Goal: Information Seeking & Learning: Check status

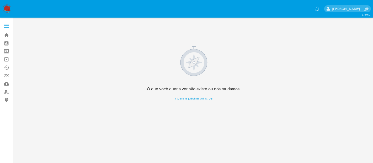
click at [9, 7] on img at bounding box center [7, 8] width 9 height 9
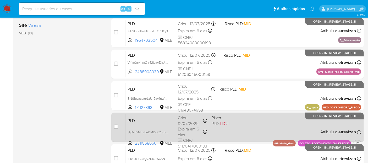
scroll to position [250, 0]
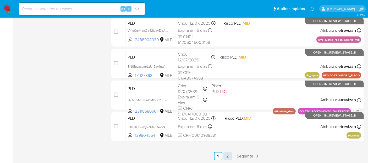
click at [229, 155] on link "2" at bounding box center [228, 156] width 8 height 8
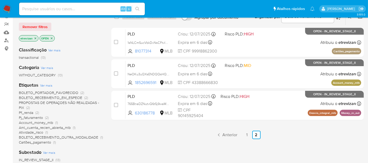
scroll to position [72, 0]
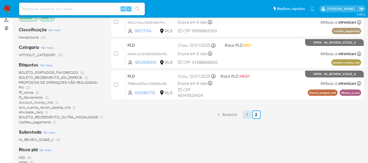
click at [245, 114] on link "1" at bounding box center [247, 114] width 8 height 8
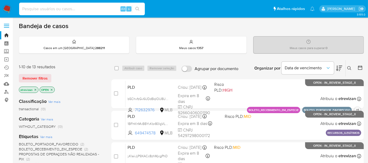
click at [77, 8] on input at bounding box center [82, 9] width 126 height 7
paste input "ml48yrjTRl8sKD88xhmKCELu"
type input "ml48yrjTRl8sKD88xhmKCELu"
click at [139, 9] on icon "search-icon" at bounding box center [138, 9] width 4 height 4
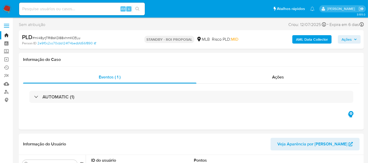
select select "10"
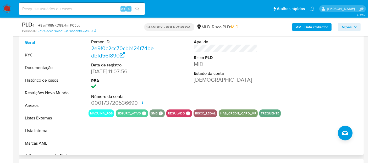
scroll to position [116, 0]
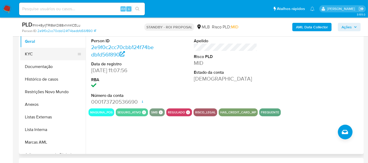
click at [27, 52] on button "KYC" at bounding box center [50, 54] width 61 height 13
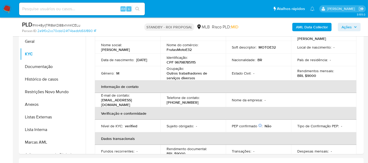
scroll to position [29, 0]
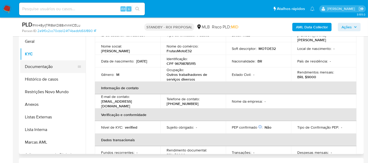
click at [41, 65] on button "Documentação" at bounding box center [50, 66] width 61 height 13
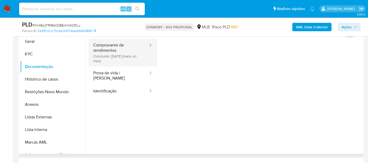
click at [115, 48] on button "Comprovante de rendimentos Concluído: [DATE] (hace un mes)" at bounding box center [119, 53] width 60 height 28
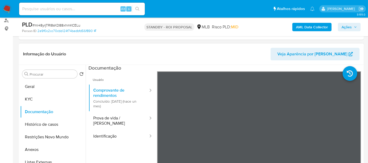
scroll to position [58, 0]
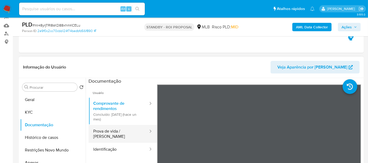
click at [111, 131] on button "Prova de vida / [PERSON_NAME]" at bounding box center [119, 134] width 60 height 18
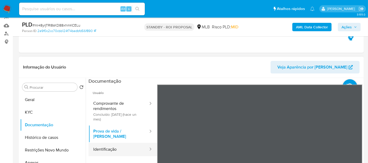
click at [93, 149] on button "Identificação" at bounding box center [119, 149] width 60 height 13
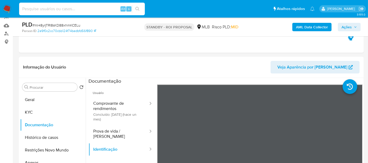
click at [68, 9] on input at bounding box center [82, 9] width 126 height 7
paste input "DBOUENH4u6vvBRO2SRyeI6sB"
type input "DBOUENH4u6vvBRO2SRyeI6sB"
click at [136, 7] on icon "search-icon" at bounding box center [138, 9] width 4 height 4
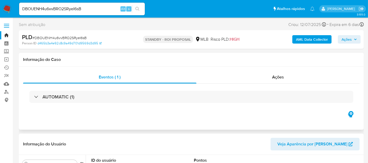
select select "10"
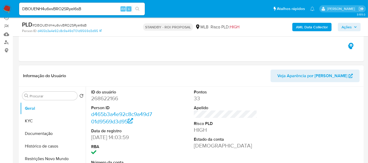
scroll to position [58, 0]
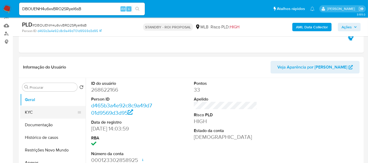
click at [33, 110] on button "KYC" at bounding box center [50, 112] width 61 height 13
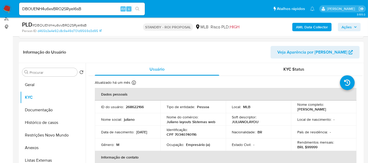
scroll to position [82, 0]
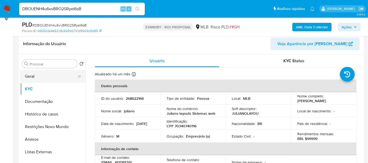
click at [48, 74] on button "Geral" at bounding box center [50, 76] width 61 height 13
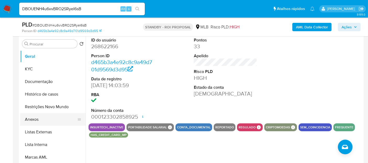
scroll to position [111, 0]
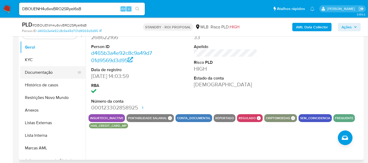
click at [45, 72] on button "Documentação" at bounding box center [50, 72] width 61 height 13
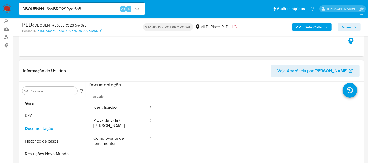
scroll to position [52, 0]
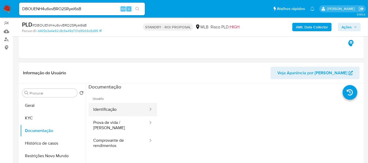
click at [116, 110] on button "Identificação" at bounding box center [119, 109] width 60 height 13
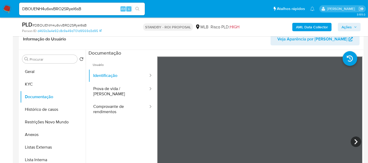
scroll to position [89, 0]
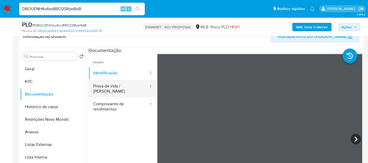
click at [111, 83] on button "Prova de vida / [PERSON_NAME]" at bounding box center [119, 89] width 60 height 18
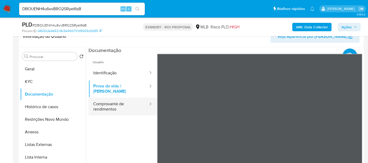
click at [105, 100] on button "Comprovante de rendimentos" at bounding box center [119, 107] width 60 height 18
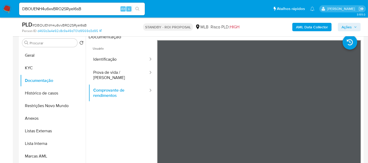
scroll to position [104, 0]
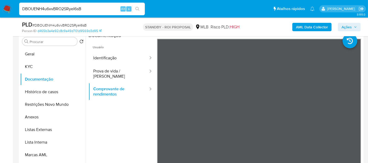
drag, startPoint x: 86, startPoint y: 9, endPoint x: 0, endPoint y: 16, distance: 86.0
click at [0, 16] on nav "Pausado Ver notificaciones DBOUENH4u6vvBRO2SRyeI6sB Alt s Atalhos rápidos Presi…" at bounding box center [184, 9] width 368 height 18
paste input "6lNIqN7iaBMbQ7T6at5RAIUz"
type input "6lNIqN7iaBMbQ7T6at5RAIUz"
click at [138, 9] on icon "search-icon" at bounding box center [138, 9] width 4 height 4
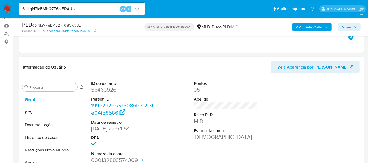
select select "10"
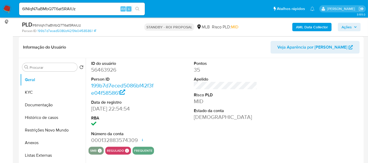
scroll to position [87, 0]
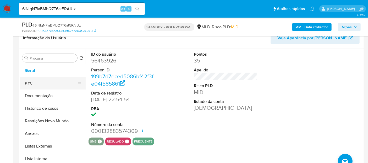
click at [35, 82] on button "KYC" at bounding box center [50, 83] width 61 height 13
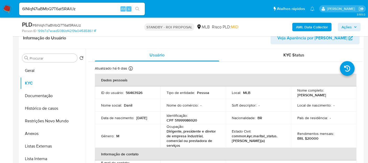
scroll to position [29, 0]
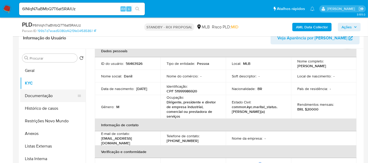
click at [42, 97] on button "Documentação" at bounding box center [50, 95] width 61 height 13
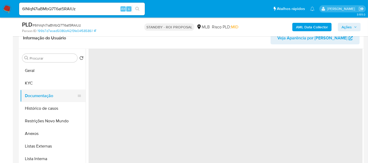
scroll to position [0, 0]
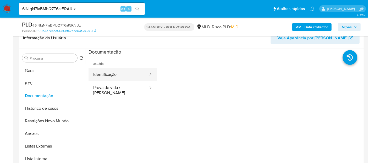
click at [111, 74] on button "Identificação" at bounding box center [119, 74] width 60 height 13
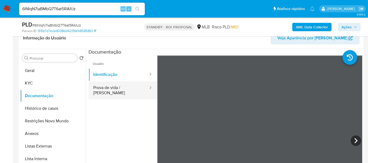
click at [105, 88] on button "Prova de vida / [PERSON_NAME]" at bounding box center [119, 90] width 60 height 18
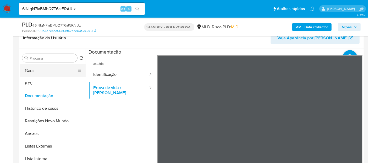
click at [36, 70] on button "Geral" at bounding box center [50, 70] width 61 height 13
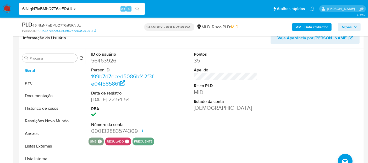
drag, startPoint x: 80, startPoint y: 8, endPoint x: 0, endPoint y: 14, distance: 80.4
click at [0, 14] on nav "Pausado Ver notificaciones 6lNIqN7iaBMbQ7T6at5RAIUz Alt s Atalhos rápidos Presi…" at bounding box center [184, 9] width 368 height 18
paste input "9LVrB2rA8ytQROaYoWcTc7yH"
type input "9LVrB2rA8ytQROaYoWcTc7yH"
click at [137, 5] on button "search-icon" at bounding box center [137, 8] width 11 height 7
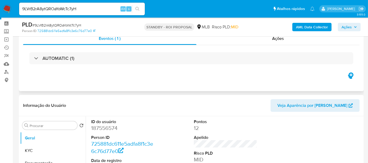
scroll to position [29, 0]
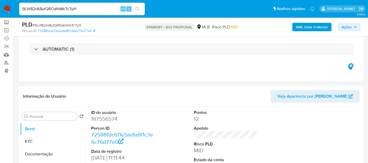
select select "10"
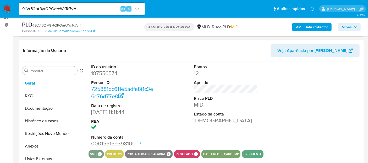
scroll to position [87, 0]
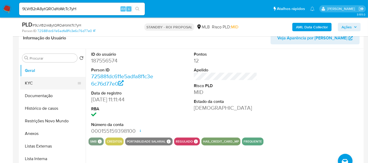
click at [41, 82] on button "KYC" at bounding box center [50, 83] width 61 height 13
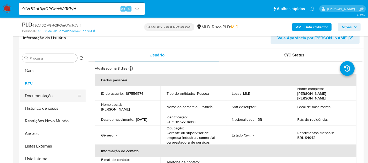
drag, startPoint x: 40, startPoint y: 95, endPoint x: 50, endPoint y: 96, distance: 10.1
click at [40, 95] on button "Documentação" at bounding box center [50, 95] width 61 height 13
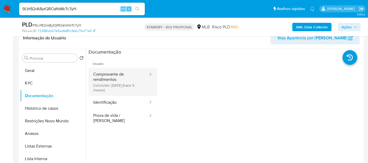
click at [121, 74] on button "Comprovante de rendimentos Concluído: [DATE] (hace 5 meses)" at bounding box center [119, 82] width 60 height 28
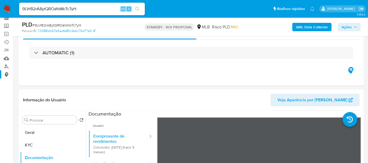
scroll to position [0, 0]
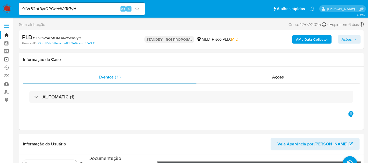
click at [6, 57] on link "Operações em massa" at bounding box center [31, 59] width 62 height 8
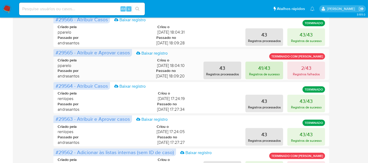
scroll to position [171, 0]
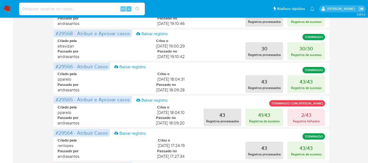
click at [49, 8] on input at bounding box center [82, 9] width 126 height 7
paste input "OFnrPadEGsTqYHO6wIU5dP2w"
type input "OFnrPadEGsTqYHO6wIU5dP2w"
click at [136, 9] on icon "search-icon" at bounding box center [138, 9] width 4 height 4
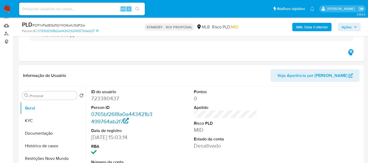
select select "10"
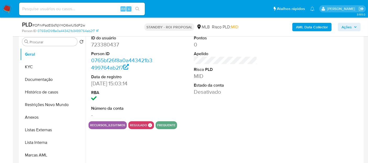
scroll to position [116, 0]
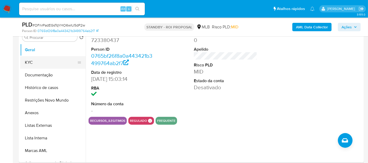
drag, startPoint x: 35, startPoint y: 63, endPoint x: 39, endPoint y: 63, distance: 3.7
click at [35, 62] on button "KYC" at bounding box center [50, 62] width 61 height 13
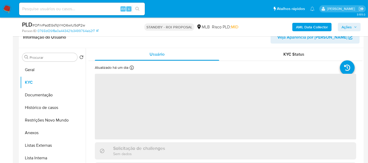
scroll to position [87, 0]
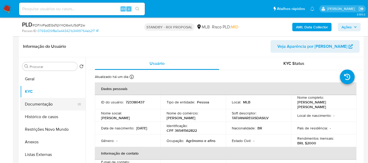
click at [49, 104] on button "Documentação" at bounding box center [50, 104] width 61 height 13
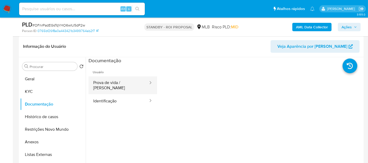
click at [109, 84] on button "Prova de vida / [PERSON_NAME]" at bounding box center [119, 85] width 60 height 18
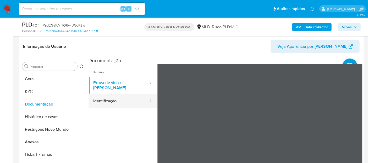
click at [104, 94] on button "Identificação" at bounding box center [119, 100] width 60 height 13
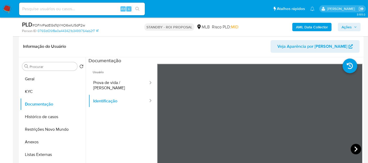
click at [356, 147] on icon at bounding box center [356, 149] width 10 height 10
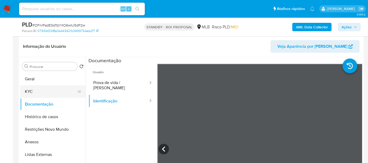
click at [32, 90] on button "KYC" at bounding box center [50, 91] width 61 height 13
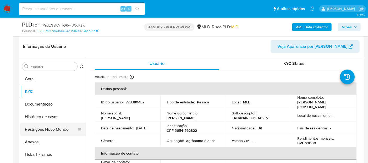
click at [45, 129] on button "Restrições Novo Mundo" at bounding box center [50, 129] width 61 height 13
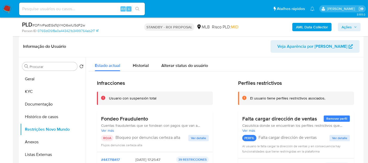
click at [196, 136] on span "Ver detalle" at bounding box center [198, 137] width 15 height 5
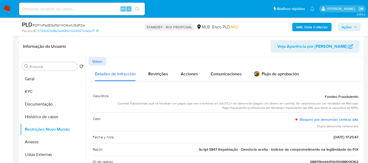
scroll to position [29, 0]
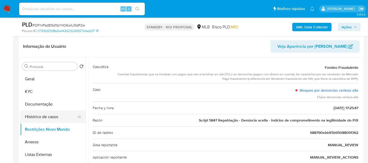
click at [41, 116] on button "Histórico de casos" at bounding box center [50, 116] width 61 height 13
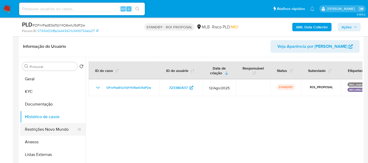
click at [46, 129] on button "Restrições Novo Mundo" at bounding box center [50, 129] width 61 height 13
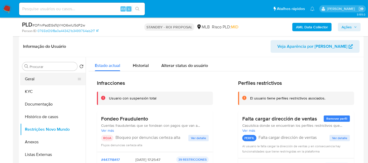
click at [36, 77] on button "Geral" at bounding box center [50, 79] width 61 height 13
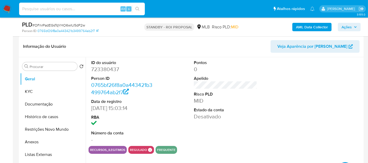
click at [82, 9] on input at bounding box center [82, 9] width 126 height 7
paste input "58961711000102"
click at [0, 7] on nav "Pausado Ver notificaciones 58961711000102 Alt s Atalhos rápidos Presiona las si…" at bounding box center [184, 9] width 368 height 18
paste input "mAXBqHDI0ZQz4C04xUtHYqF"
type input "mAXBqHDI0ZQz4C04xUtHYqF2"
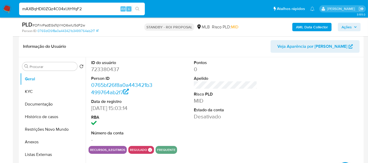
drag, startPoint x: 138, startPoint y: 8, endPoint x: 141, endPoint y: 7, distance: 2.9
click at [138, 7] on icon "search-icon" at bounding box center [138, 9] width 4 height 4
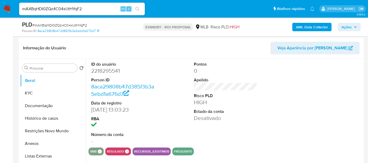
scroll to position [87, 0]
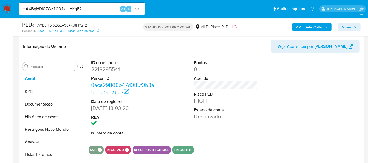
select select "10"
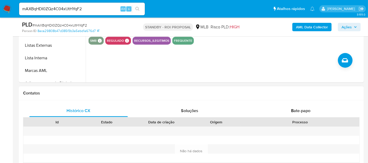
scroll to position [233, 0]
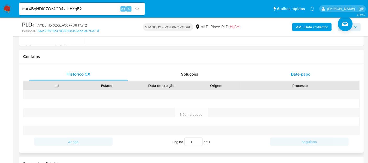
click at [299, 73] on span "Bate-papo" at bounding box center [300, 74] width 19 height 6
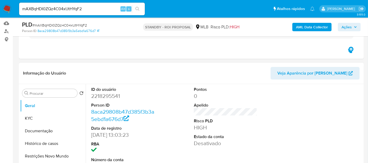
scroll to position [58, 0]
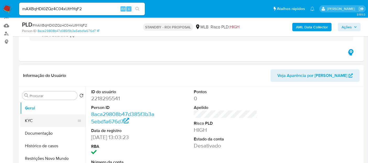
click at [33, 119] on button "KYC" at bounding box center [50, 120] width 61 height 13
